Goal: Task Accomplishment & Management: Manage account settings

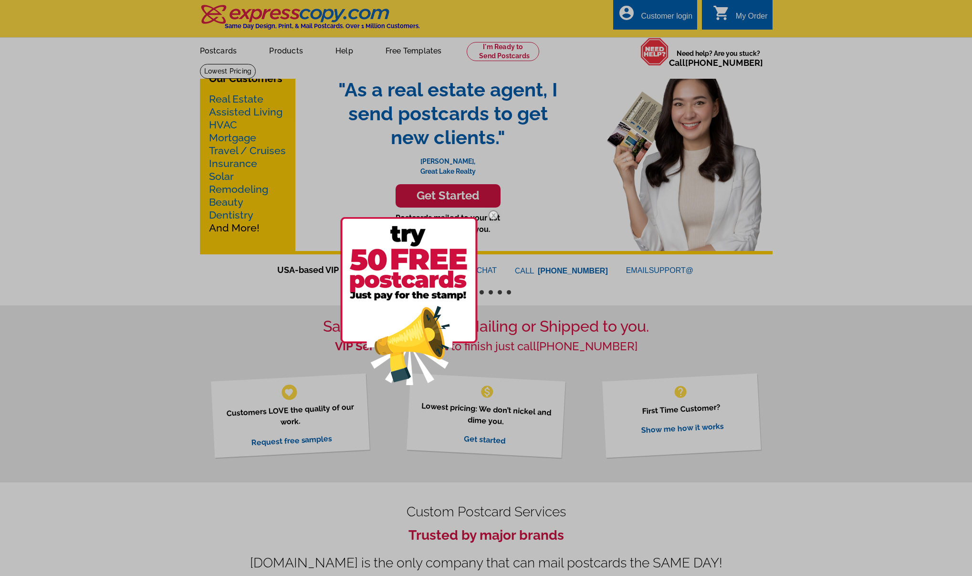
click at [657, 19] on div at bounding box center [486, 288] width 972 height 576
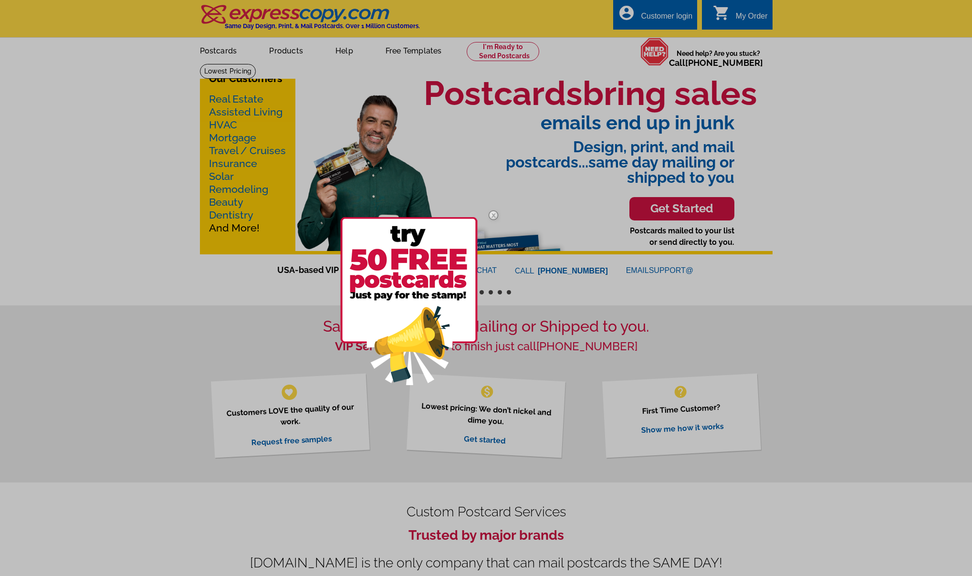
click at [653, 20] on div at bounding box center [486, 288] width 972 height 576
click at [491, 214] on img at bounding box center [493, 215] width 28 height 28
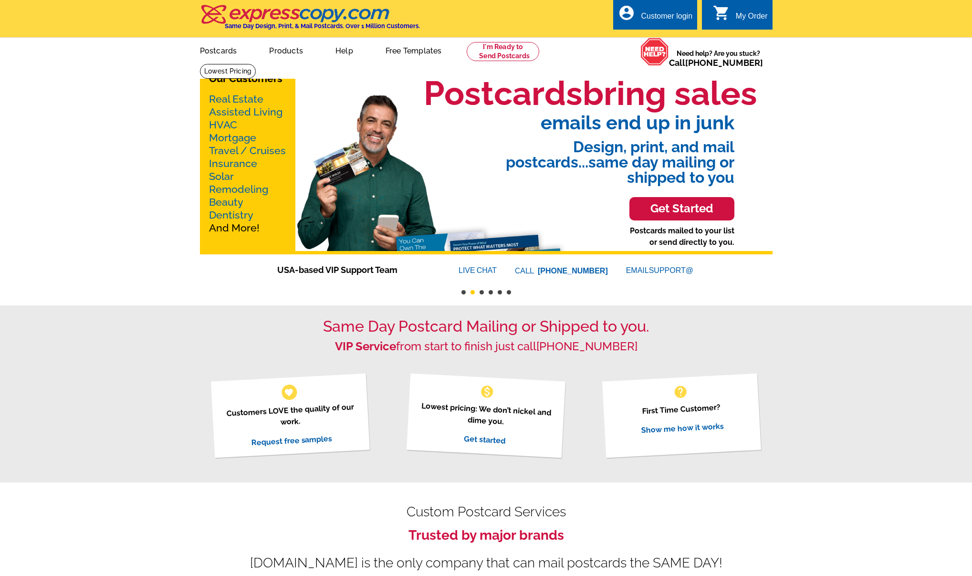
click at [647, 19] on div "Customer login" at bounding box center [667, 18] width 52 height 13
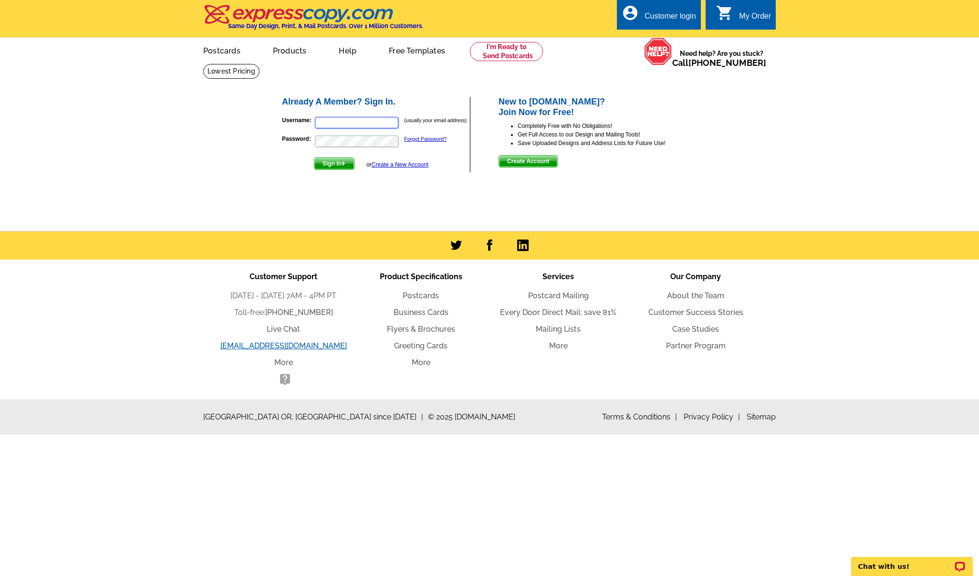
type input "[EMAIL_ADDRESS][DOMAIN_NAME]"
click at [330, 163] on span "Sign In" at bounding box center [334, 163] width 40 height 11
